Goal: Use online tool/utility

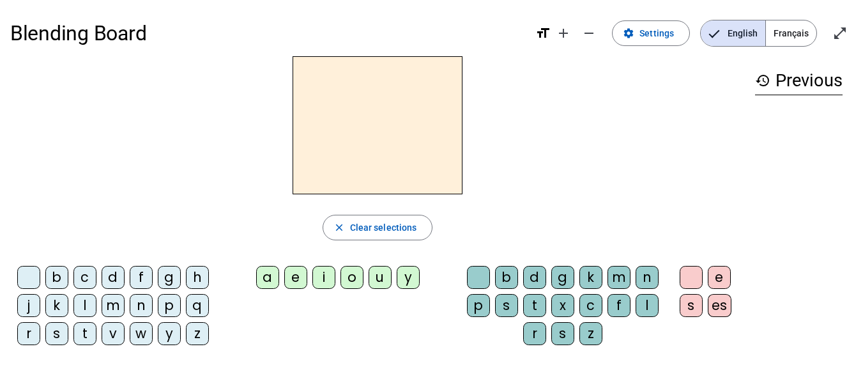
click at [272, 274] on div "a" at bounding box center [267, 277] width 23 height 23
click at [56, 277] on div "b" at bounding box center [56, 277] width 23 height 23
click at [106, 275] on div "d" at bounding box center [113, 277] width 23 height 23
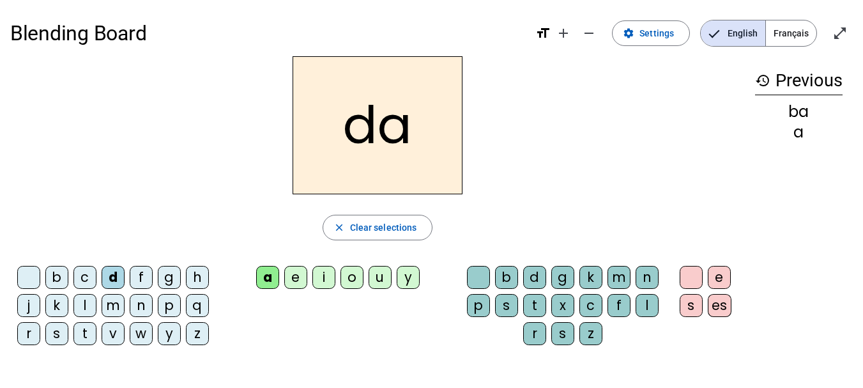
click at [139, 278] on div "f" at bounding box center [141, 277] width 23 height 23
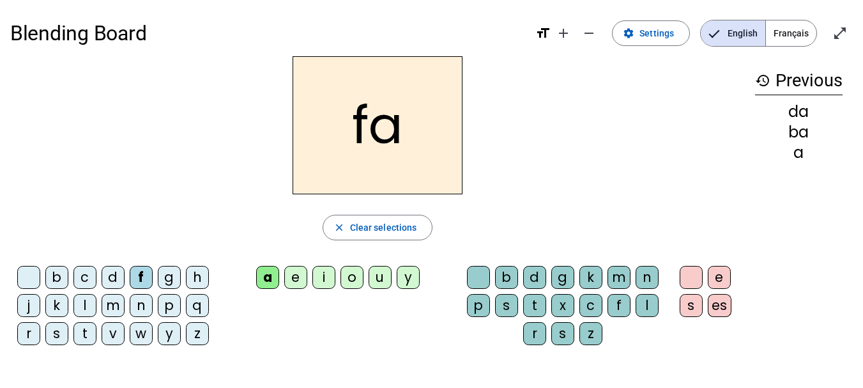
click at [31, 303] on div "j" at bounding box center [28, 305] width 23 height 23
click at [87, 307] on div "l" at bounding box center [84, 305] width 23 height 23
click at [111, 305] on div "m" at bounding box center [113, 305] width 23 height 23
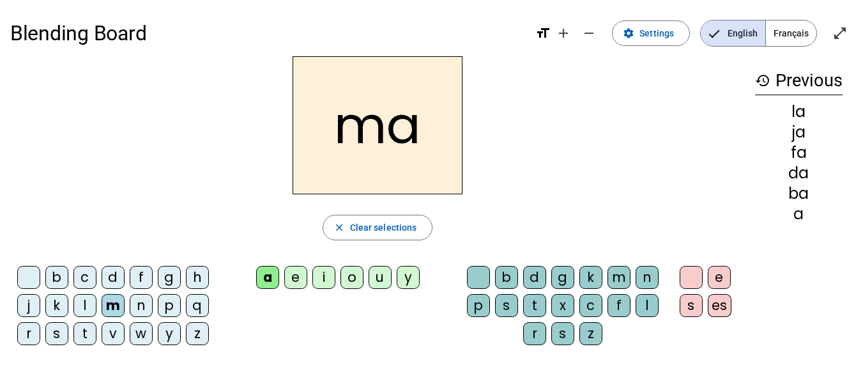
drag, startPoint x: 141, startPoint y: 307, endPoint x: 158, endPoint y: 303, distance: 16.9
click at [142, 307] on div "n" at bounding box center [141, 305] width 23 height 23
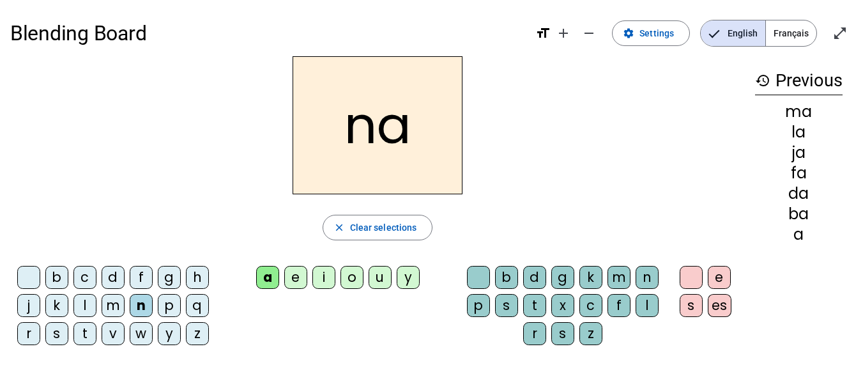
click at [167, 302] on div "p" at bounding box center [169, 305] width 23 height 23
